Goal: Task Accomplishment & Management: Manage account settings

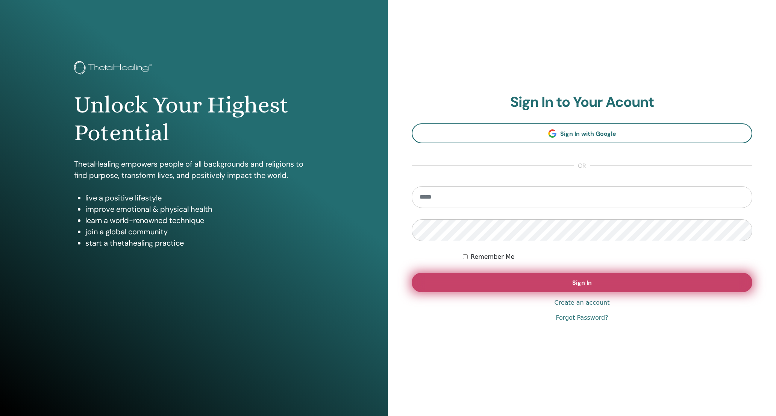
type input "**********"
click at [598, 286] on button "Sign In" at bounding box center [582, 283] width 341 height 20
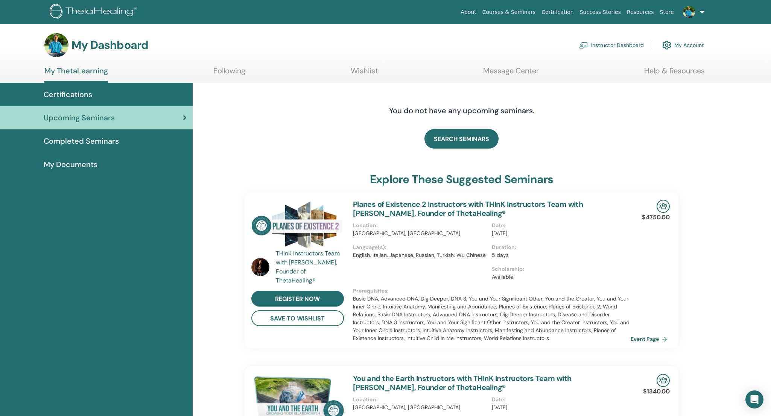
click at [618, 46] on link "Instructor Dashboard" at bounding box center [611, 45] width 65 height 17
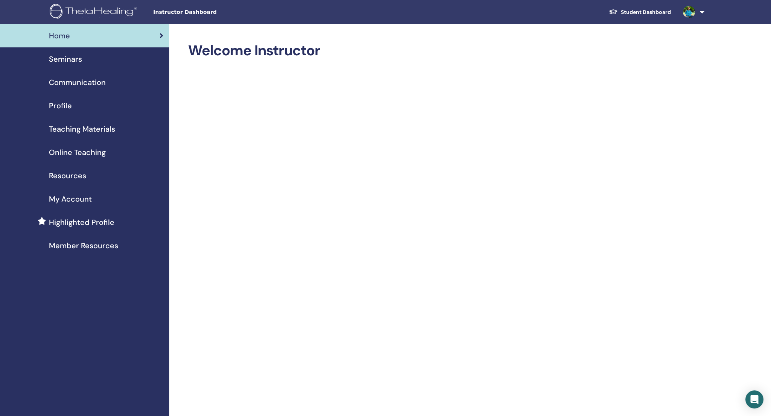
click at [67, 59] on span "Seminars" at bounding box center [65, 58] width 33 height 11
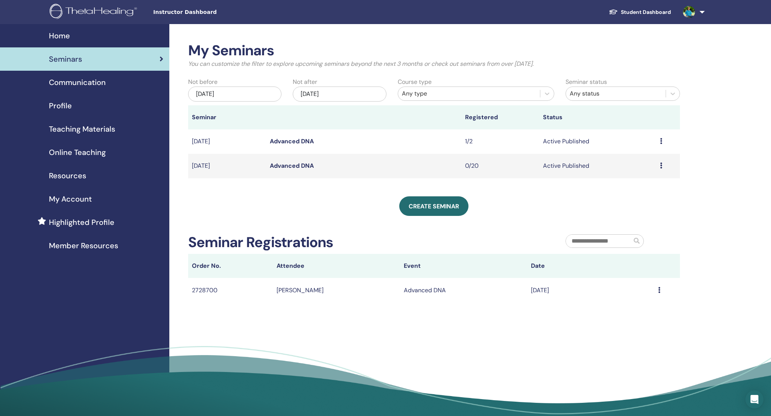
click at [661, 141] on icon at bounding box center [661, 141] width 2 height 6
click at [298, 142] on link "Advanced DNA" at bounding box center [292, 141] width 44 height 8
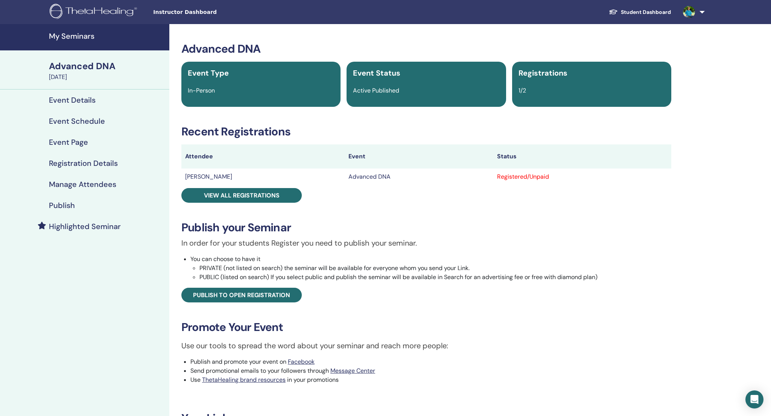
click at [88, 186] on h4 "Manage Attendees" at bounding box center [82, 184] width 67 height 9
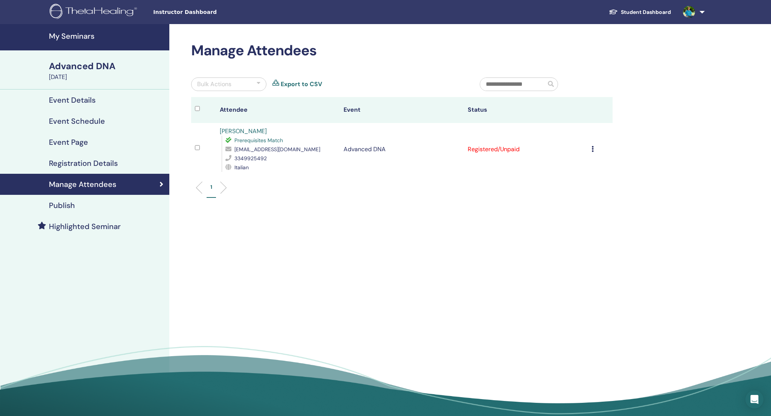
click at [592, 149] on icon at bounding box center [592, 149] width 2 height 6
click at [573, 226] on link "Download Certificate" at bounding box center [576, 227] width 58 height 8
